Goal: Task Accomplishment & Management: Use online tool/utility

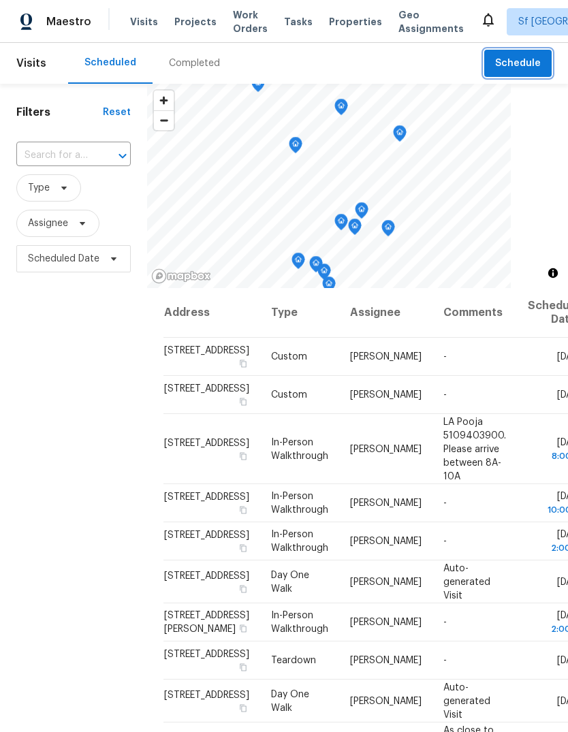
click at [515, 65] on span "Schedule" at bounding box center [518, 63] width 46 height 17
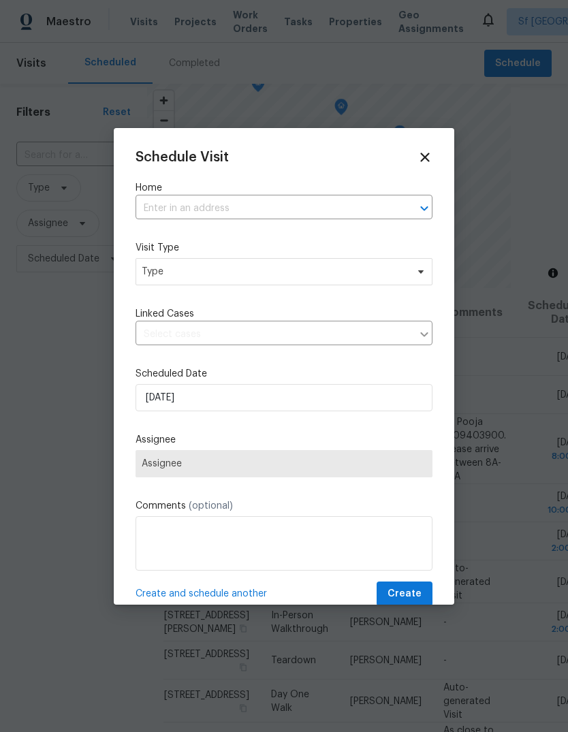
click at [251, 200] on input "text" at bounding box center [265, 208] width 259 height 21
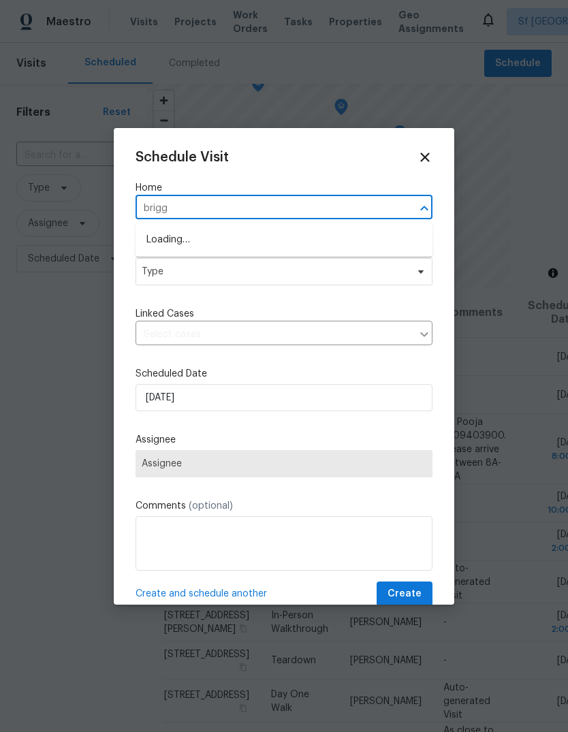
type input "[PERSON_NAME]"
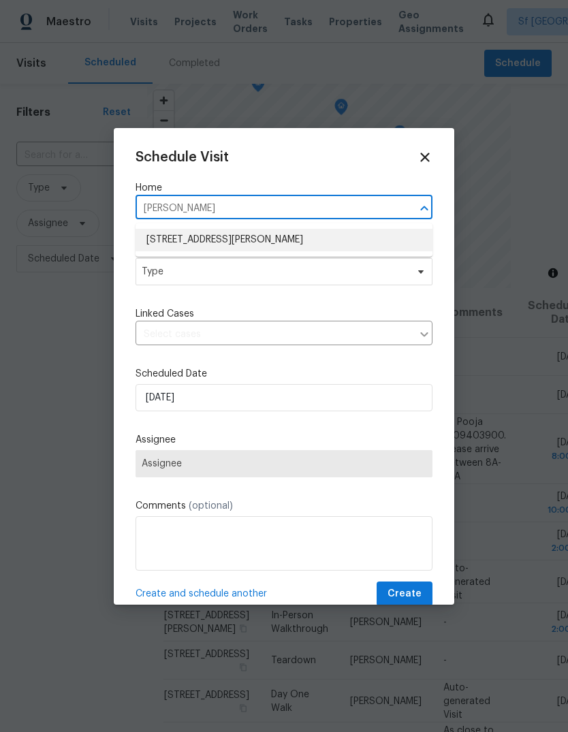
click at [266, 245] on li "[STREET_ADDRESS][PERSON_NAME]" at bounding box center [284, 240] width 297 height 22
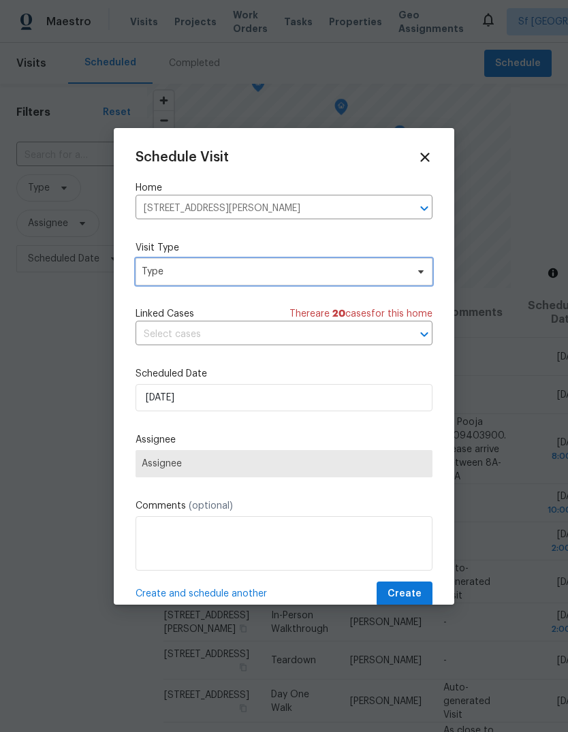
click at [225, 272] on span "Type" at bounding box center [274, 272] width 265 height 14
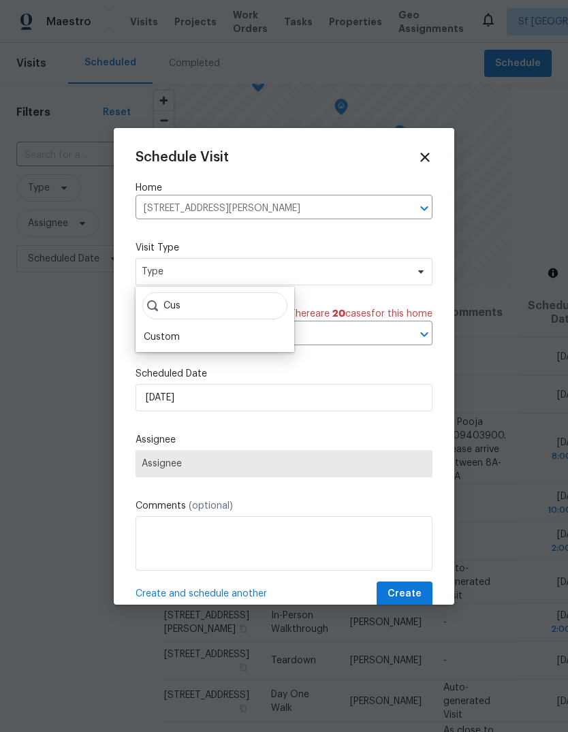
type input "Cus"
click at [172, 336] on div "Custom" at bounding box center [162, 337] width 36 height 14
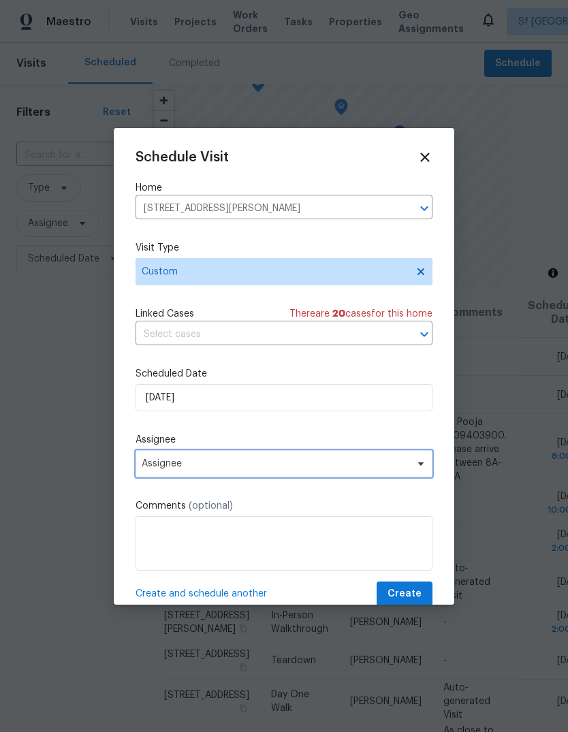
click at [191, 465] on span "Assignee" at bounding box center [275, 463] width 267 height 11
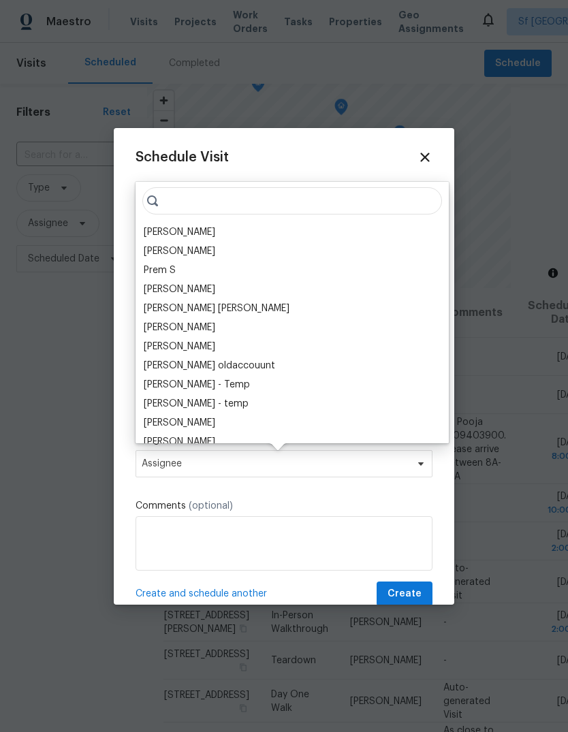
click at [163, 246] on div "[PERSON_NAME]" at bounding box center [180, 252] width 72 height 14
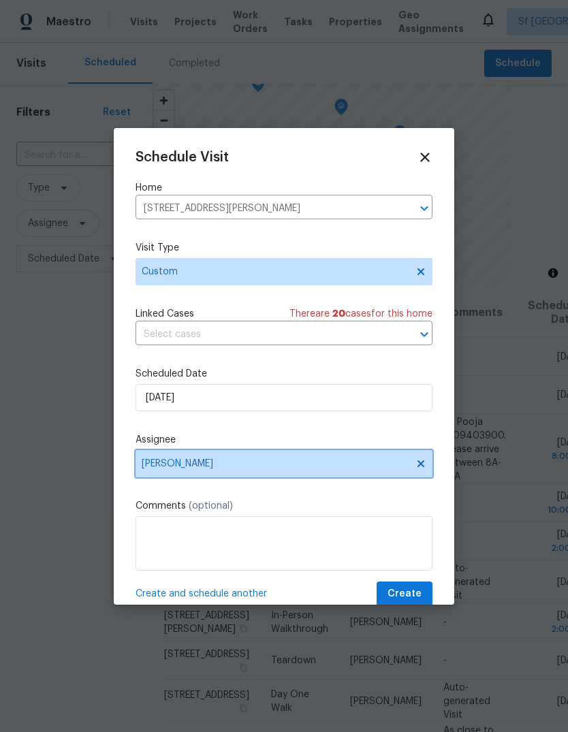
click at [148, 478] on span "[PERSON_NAME]" at bounding box center [284, 463] width 297 height 27
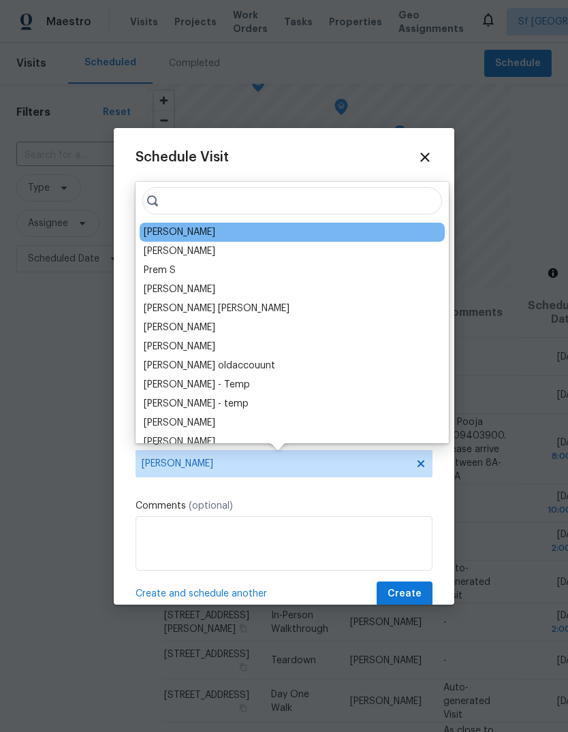
click at [155, 486] on div "Schedule Visit Home [STREET_ADDRESS][PERSON_NAME] ​ Visit Type Custom Linked Ca…" at bounding box center [284, 378] width 297 height 457
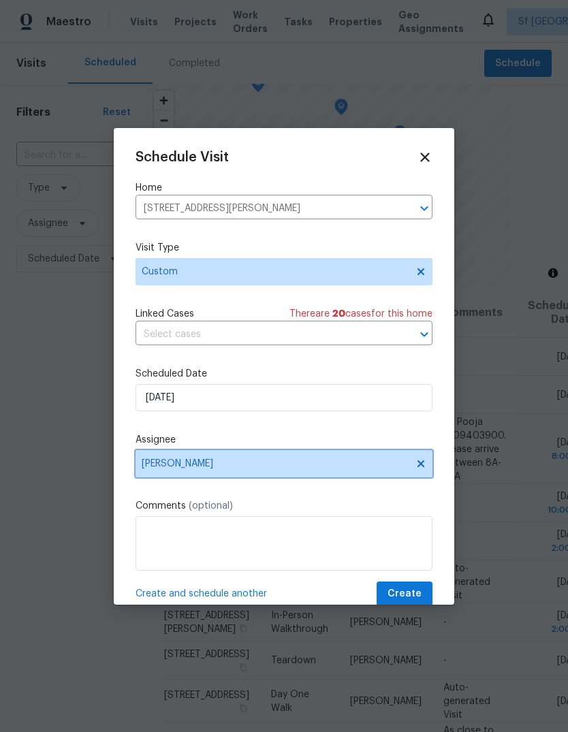
click at [161, 465] on span "[PERSON_NAME]" at bounding box center [275, 463] width 267 height 11
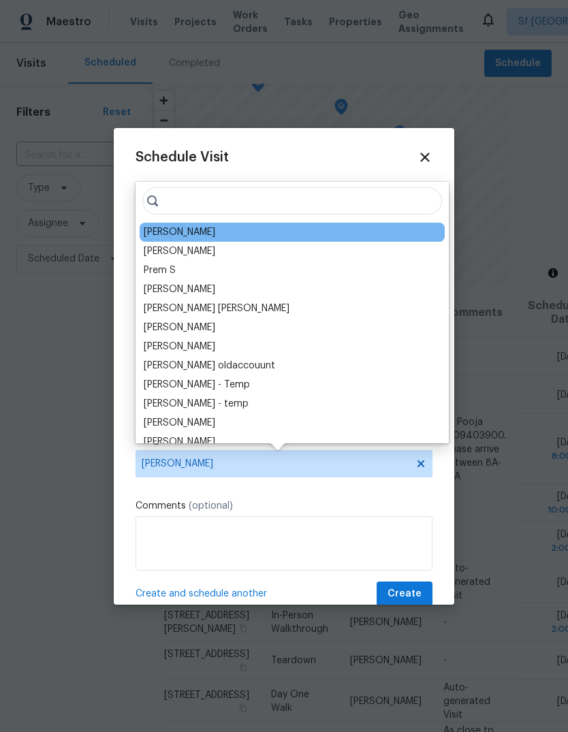
click at [155, 252] on div "[PERSON_NAME]" at bounding box center [180, 252] width 72 height 14
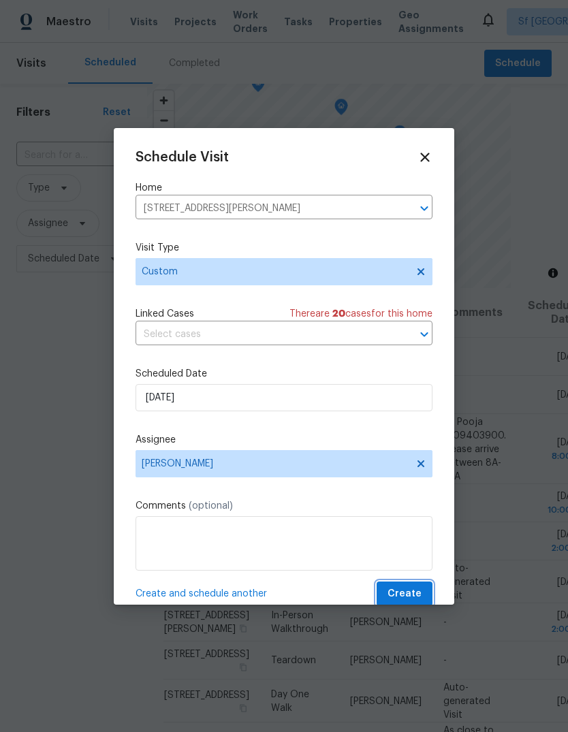
click at [414, 587] on button "Create" at bounding box center [405, 594] width 56 height 25
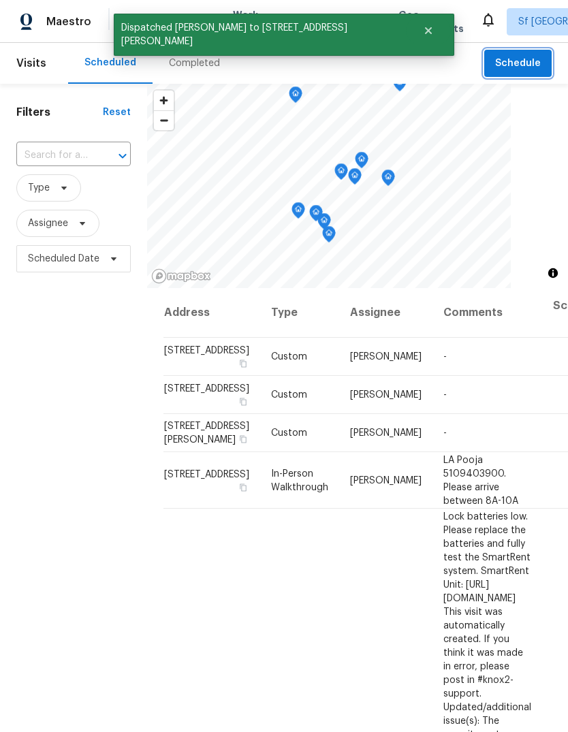
click at [531, 56] on span "Schedule" at bounding box center [518, 63] width 46 height 17
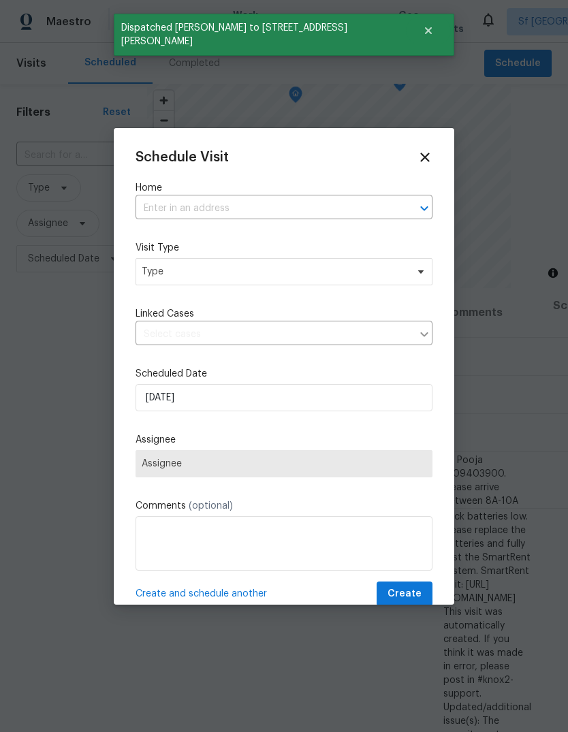
click at [249, 201] on input "text" at bounding box center [265, 208] width 259 height 21
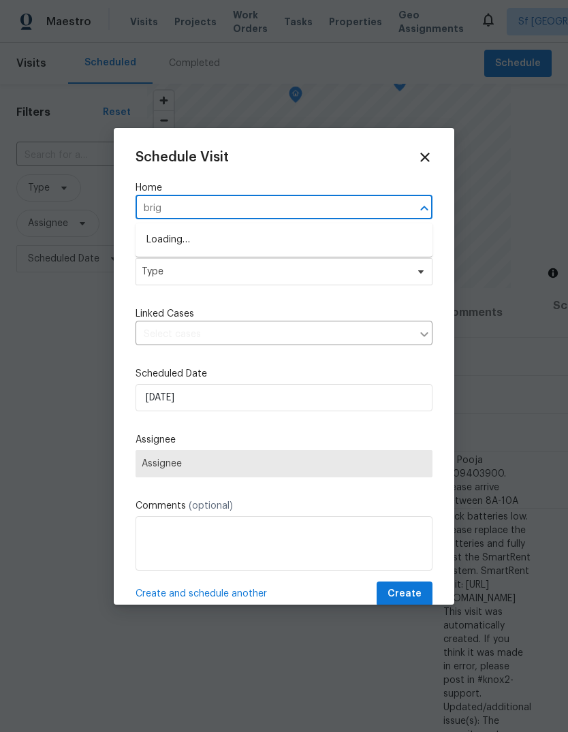
type input "brigg"
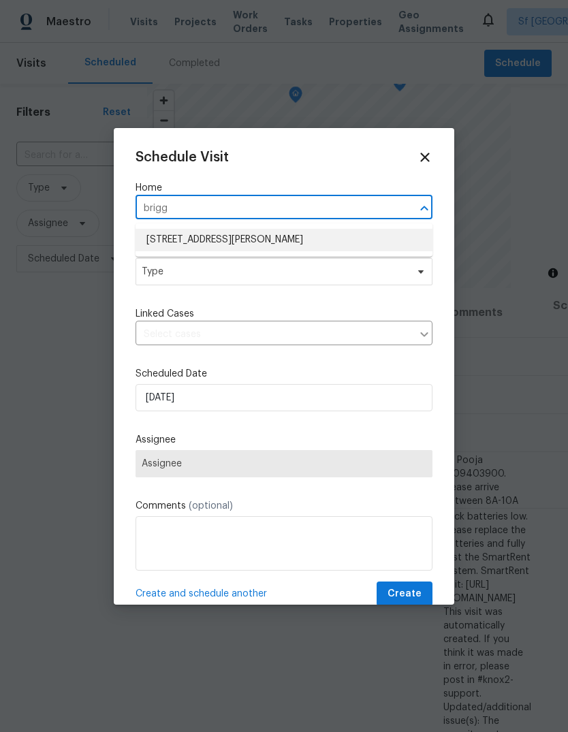
click at [234, 238] on li "[STREET_ADDRESS][PERSON_NAME]" at bounding box center [284, 240] width 297 height 22
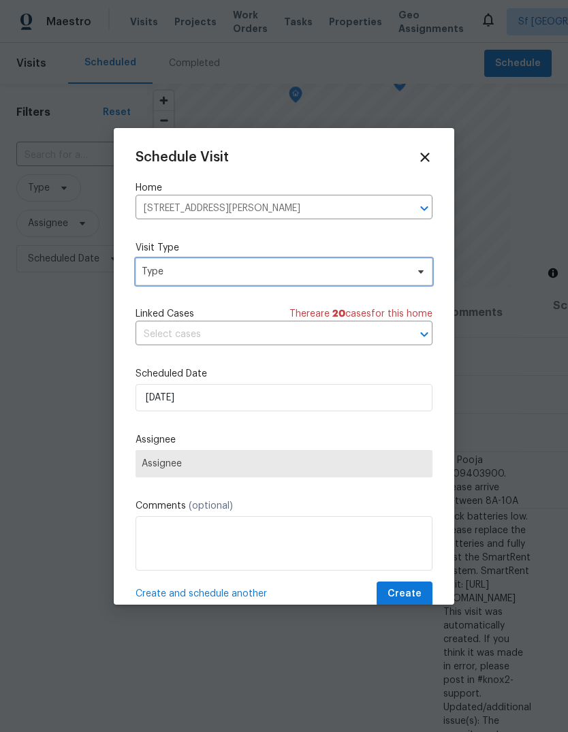
click at [199, 272] on span "Type" at bounding box center [274, 272] width 265 height 14
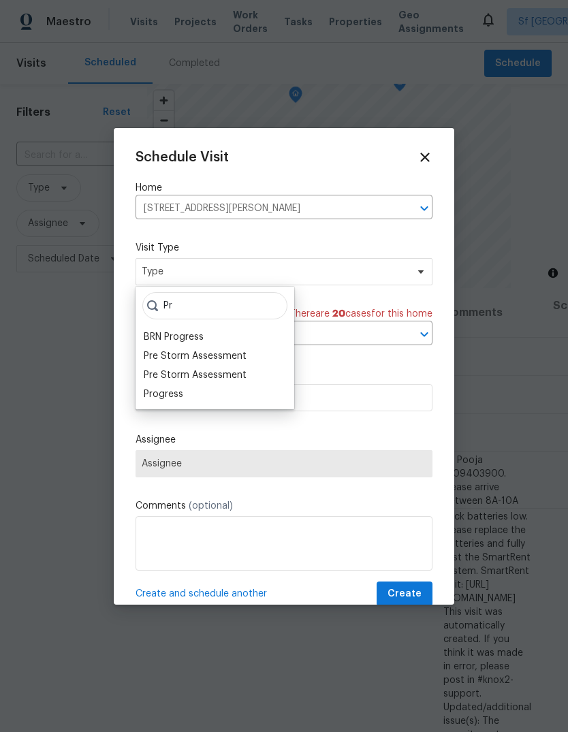
type input "Pr"
click at [176, 399] on div "Progress" at bounding box center [164, 395] width 40 height 14
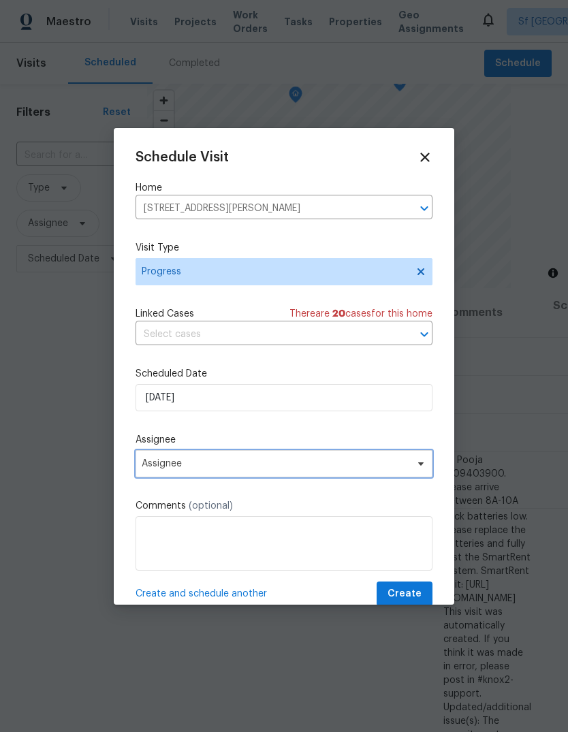
click at [178, 473] on span "Assignee" at bounding box center [284, 463] width 297 height 27
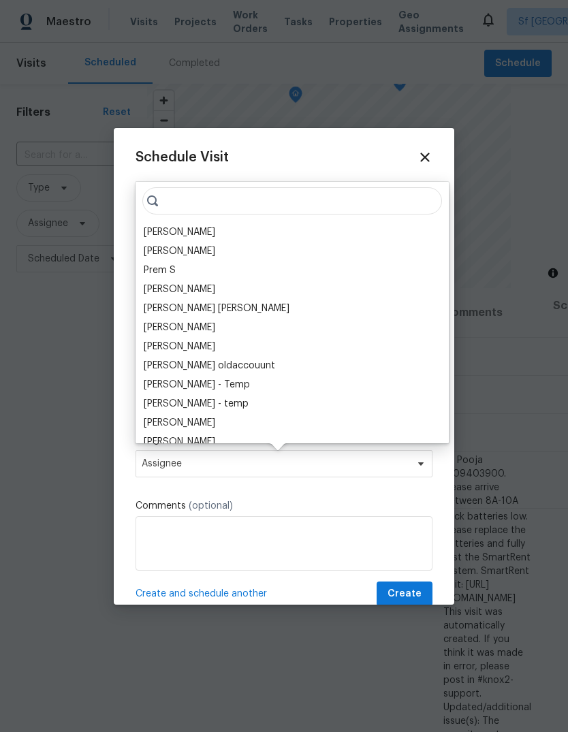
click at [181, 236] on div "[PERSON_NAME]" at bounding box center [180, 232] width 72 height 14
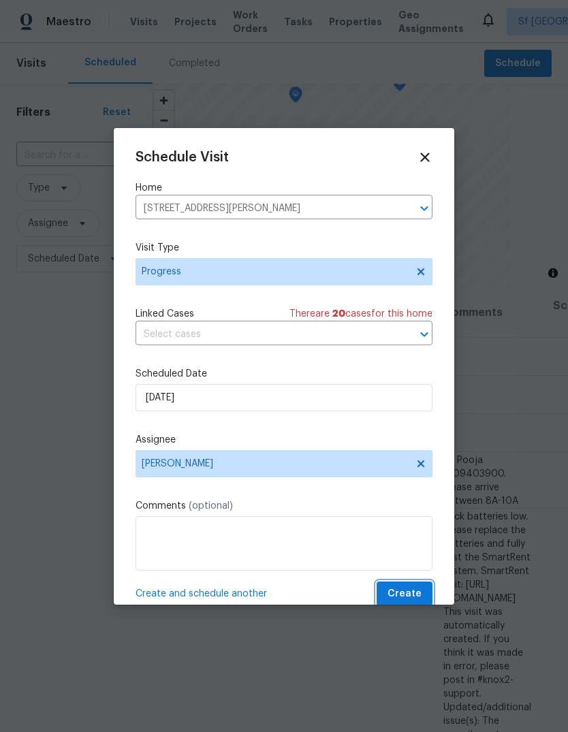
click at [401, 588] on button "Create" at bounding box center [405, 594] width 56 height 25
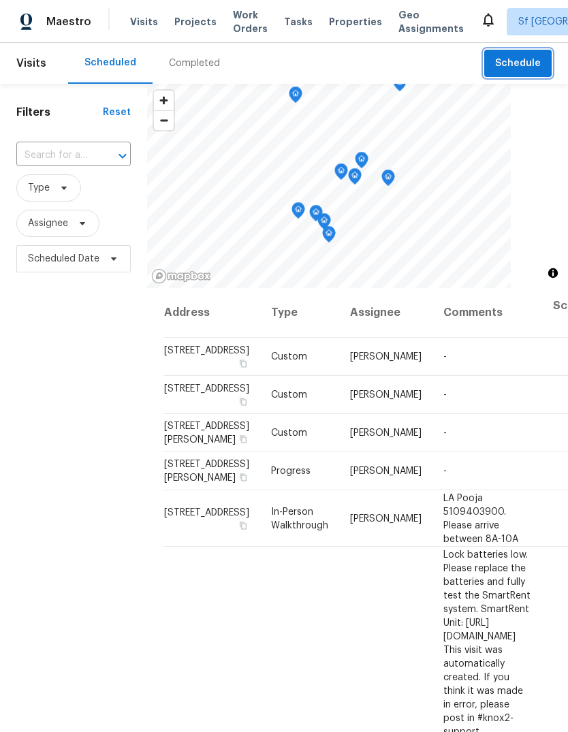
click at [520, 66] on span "Schedule" at bounding box center [518, 63] width 46 height 17
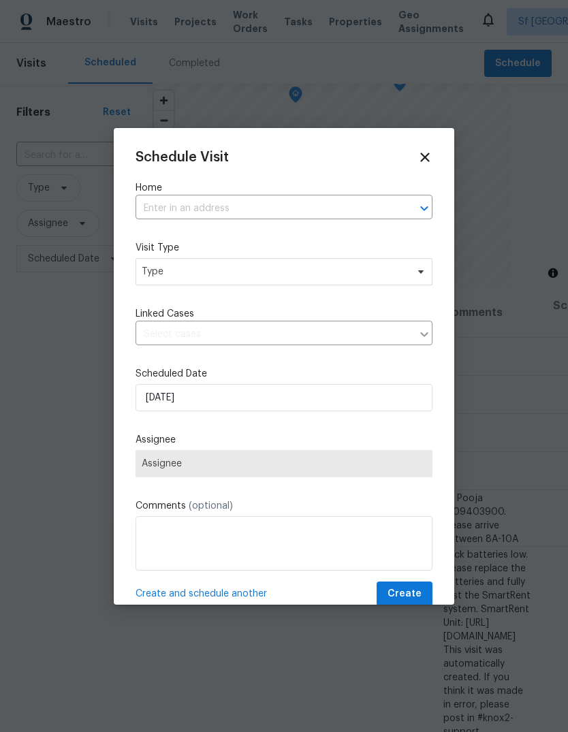
click at [296, 208] on input "text" at bounding box center [265, 208] width 259 height 21
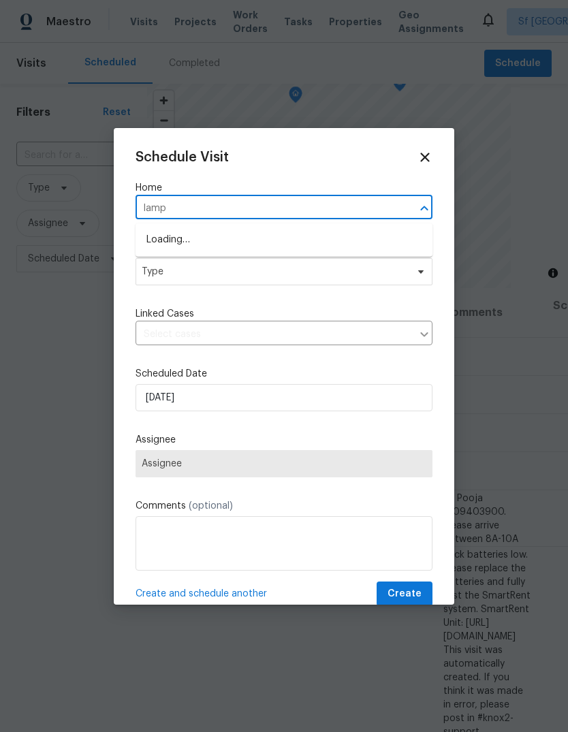
type input "[PERSON_NAME]"
click at [260, 231] on li "[STREET_ADDRESS]" at bounding box center [284, 240] width 297 height 22
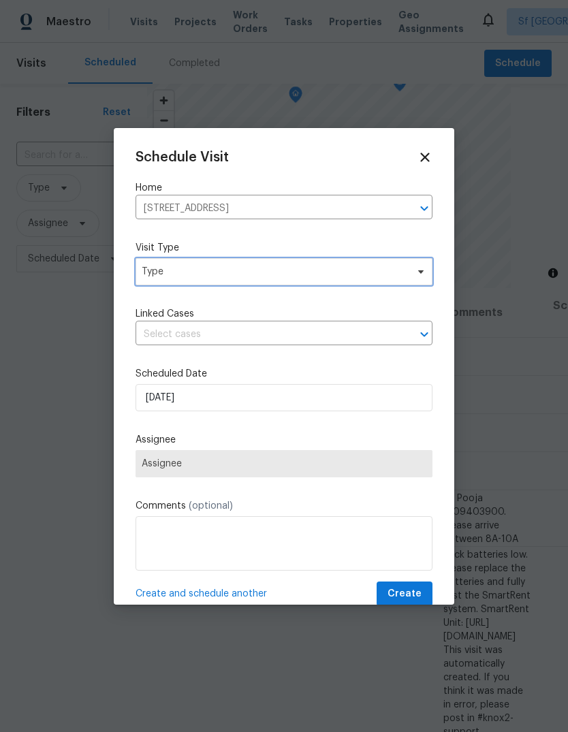
click at [212, 280] on span "Type" at bounding box center [284, 271] width 297 height 27
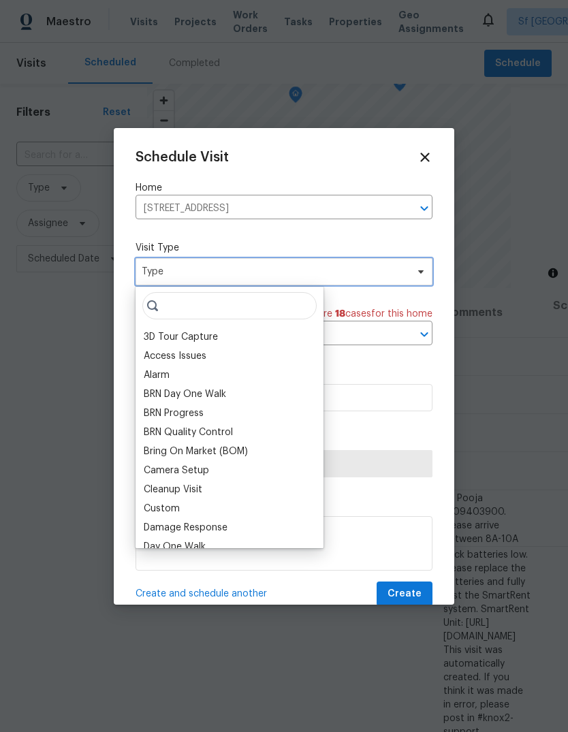
click at [231, 282] on span "Type" at bounding box center [284, 271] width 297 height 27
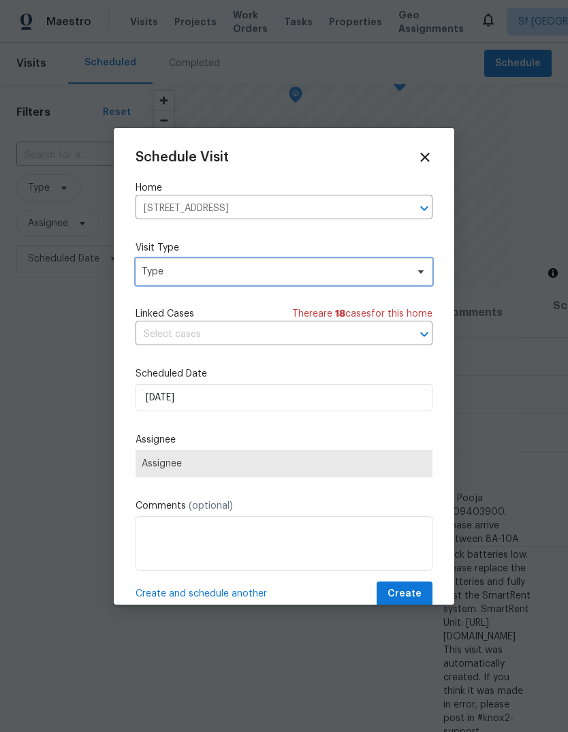
click at [243, 268] on span "Type" at bounding box center [274, 272] width 265 height 14
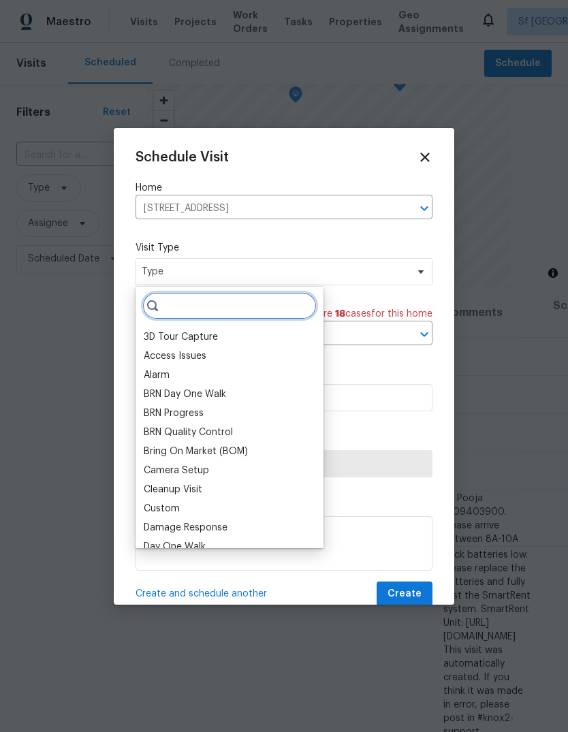
click at [259, 313] on input "search" at bounding box center [229, 305] width 174 height 27
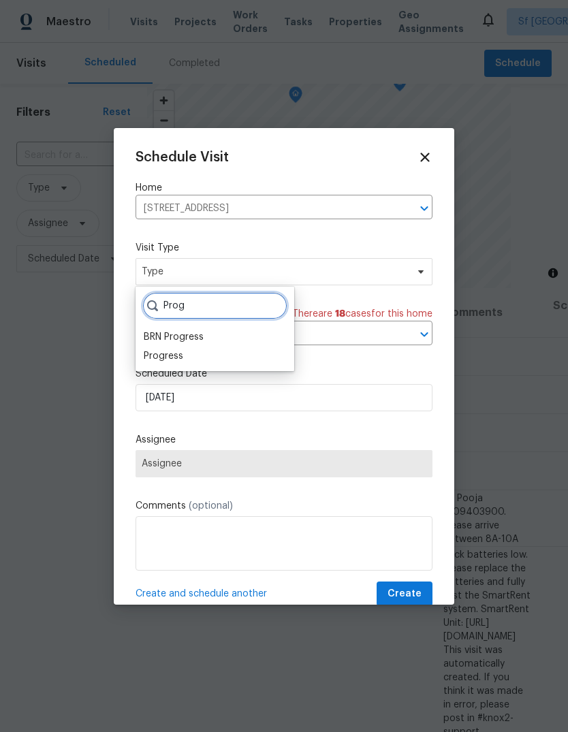
type input "Prog"
click at [155, 361] on div "Progress" at bounding box center [164, 356] width 40 height 14
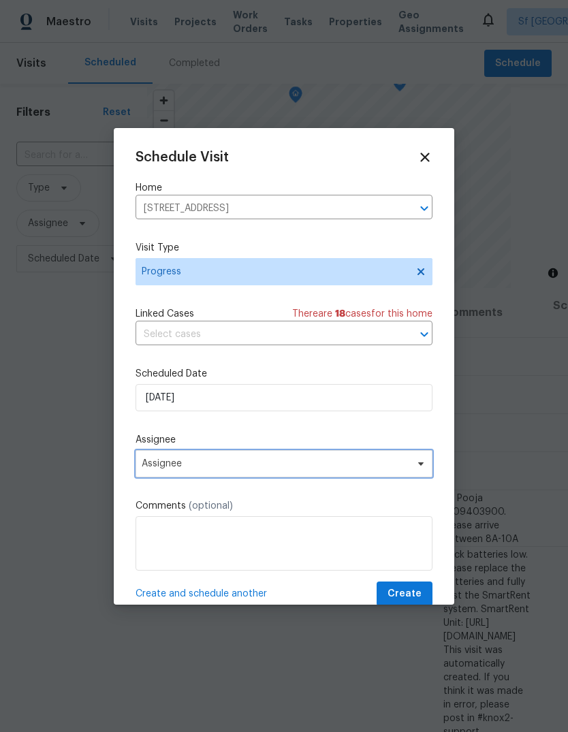
click at [163, 459] on span "Assignee" at bounding box center [284, 463] width 297 height 27
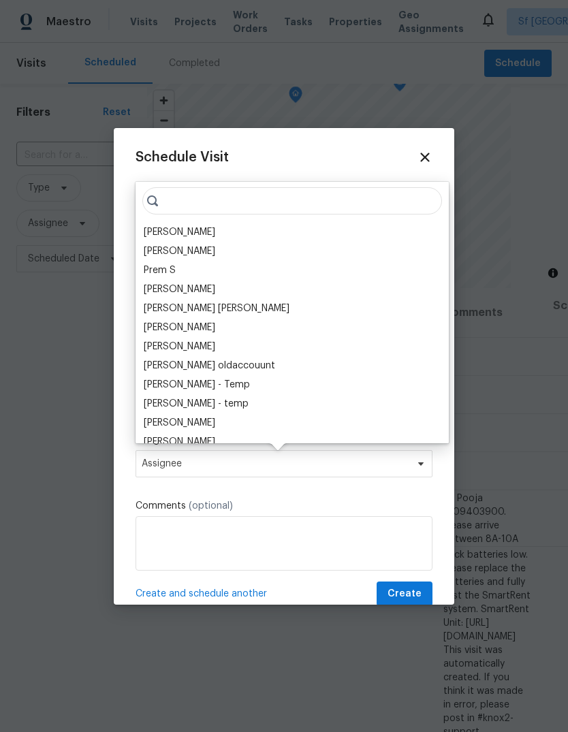
click at [148, 235] on div "[PERSON_NAME]" at bounding box center [180, 232] width 72 height 14
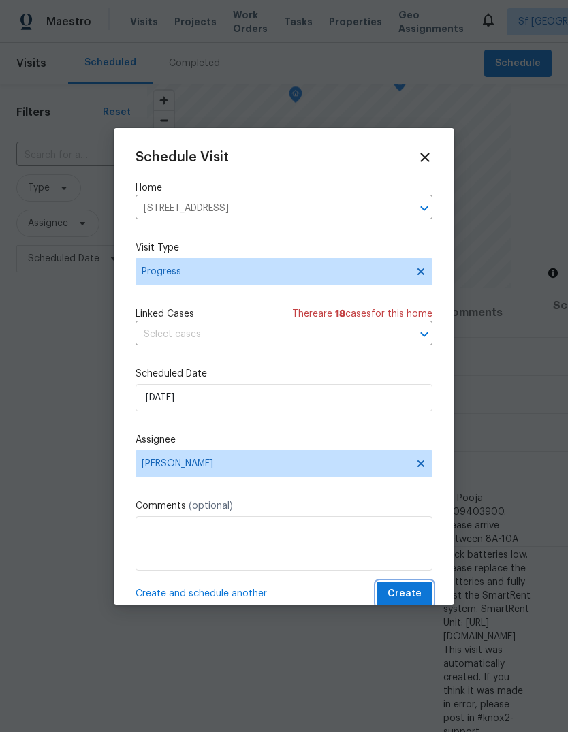
click at [422, 597] on button "Create" at bounding box center [405, 594] width 56 height 25
